Goal: Information Seeking & Learning: Learn about a topic

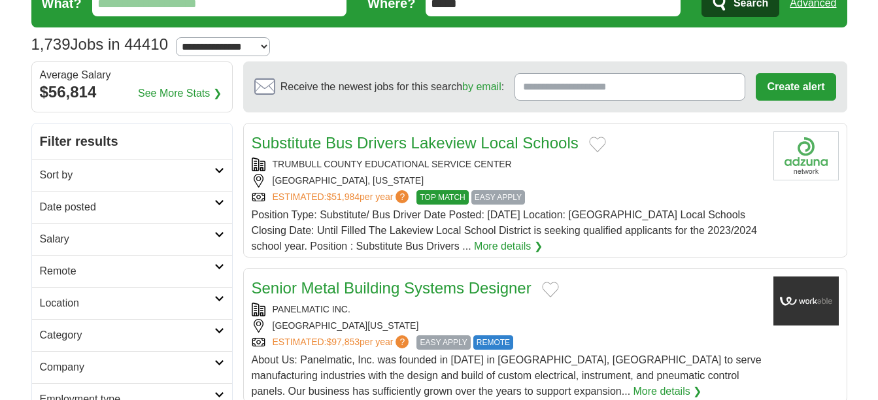
scroll to position [41, 0]
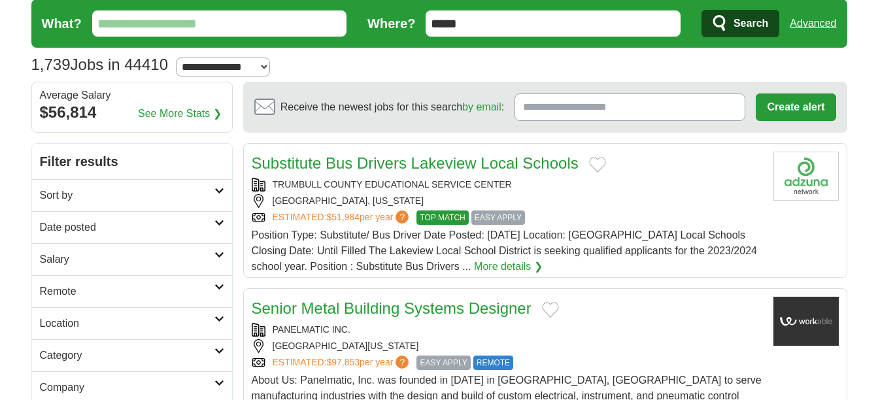
click at [203, 194] on h2 "Sort by" at bounding box center [127, 196] width 175 height 16
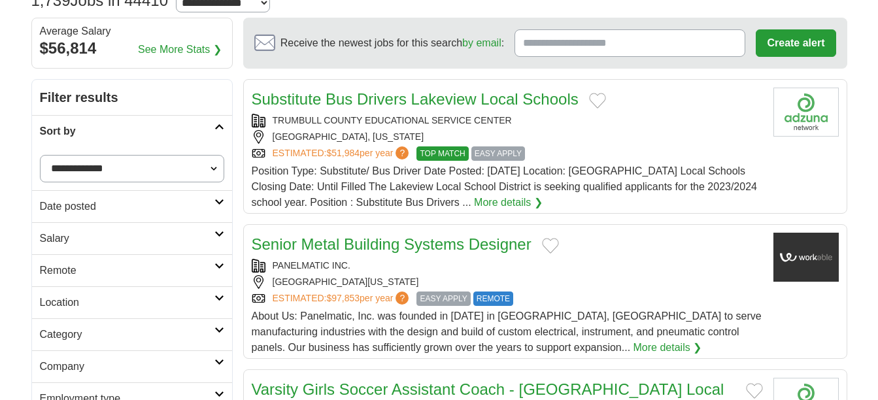
click at [203, 194] on link "Date posted" at bounding box center [132, 206] width 200 height 32
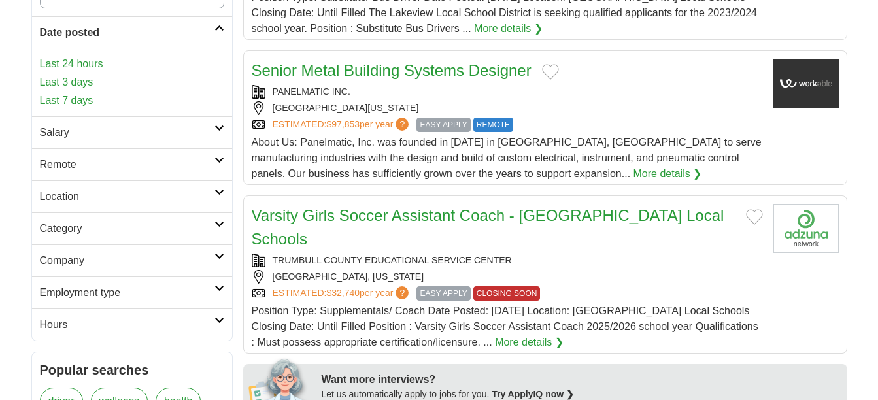
scroll to position [279, 0]
click at [166, 136] on h2 "Salary" at bounding box center [127, 132] width 175 height 16
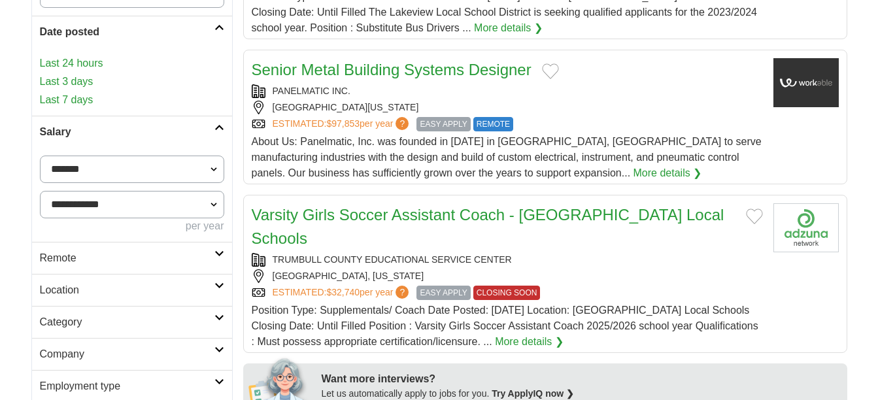
click at [156, 262] on h2 "Remote" at bounding box center [127, 258] width 175 height 16
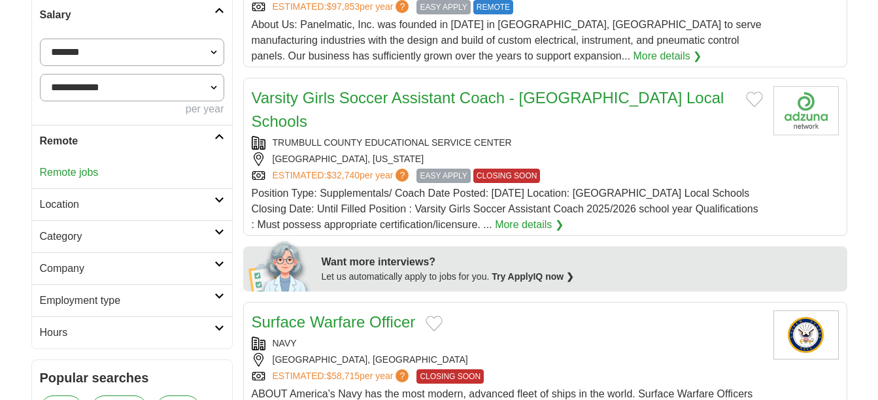
scroll to position [416, 0]
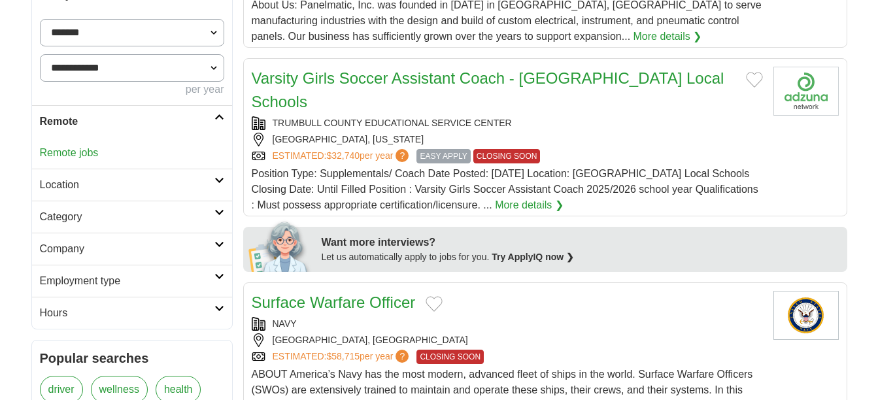
click at [213, 117] on h2 "Remote" at bounding box center [127, 122] width 175 height 16
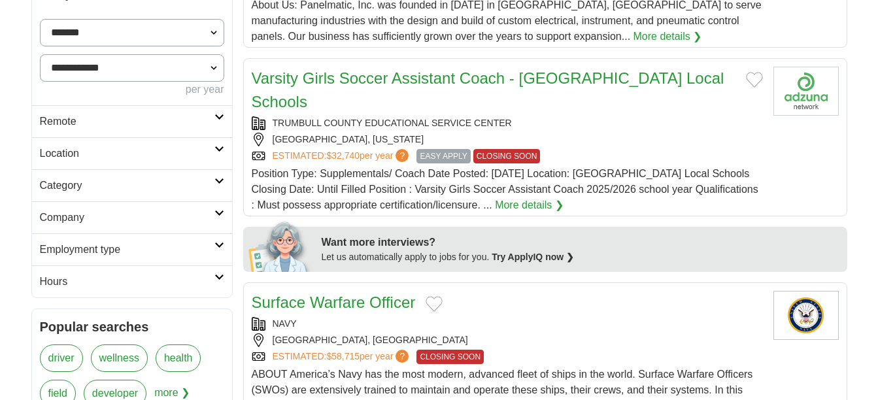
click at [198, 150] on h2 "Location" at bounding box center [127, 154] width 175 height 16
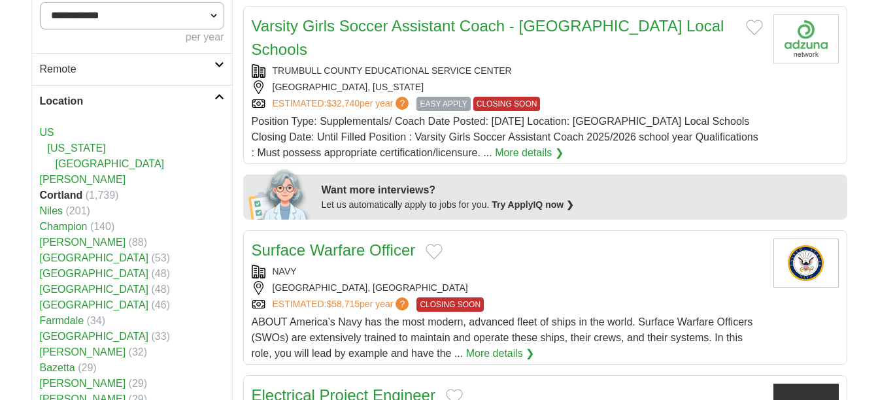
scroll to position [469, 0]
click at [55, 182] on link "[PERSON_NAME]" at bounding box center [83, 178] width 86 height 11
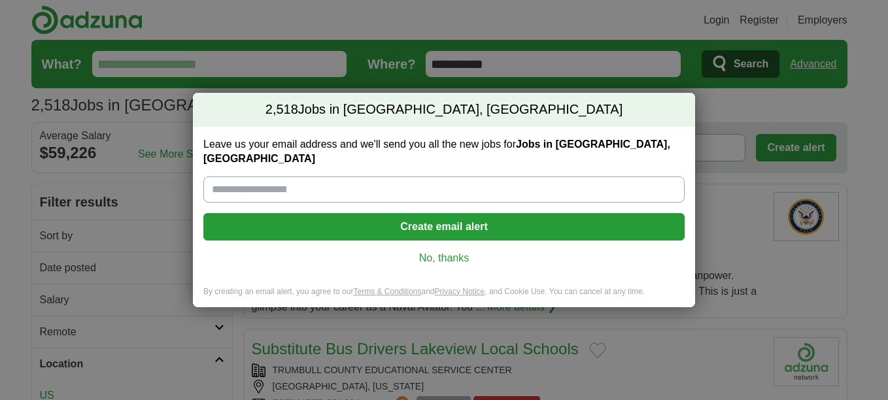
drag, startPoint x: 447, startPoint y: 252, endPoint x: 432, endPoint y: 252, distance: 15.0
click at [432, 252] on link "No, thanks" at bounding box center [444, 258] width 460 height 14
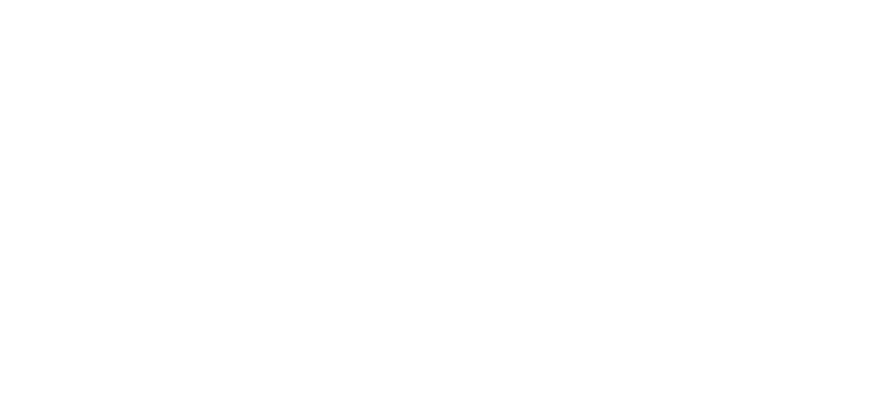
scroll to position [2025, 0]
